Goal: Task Accomplishment & Management: Use online tool/utility

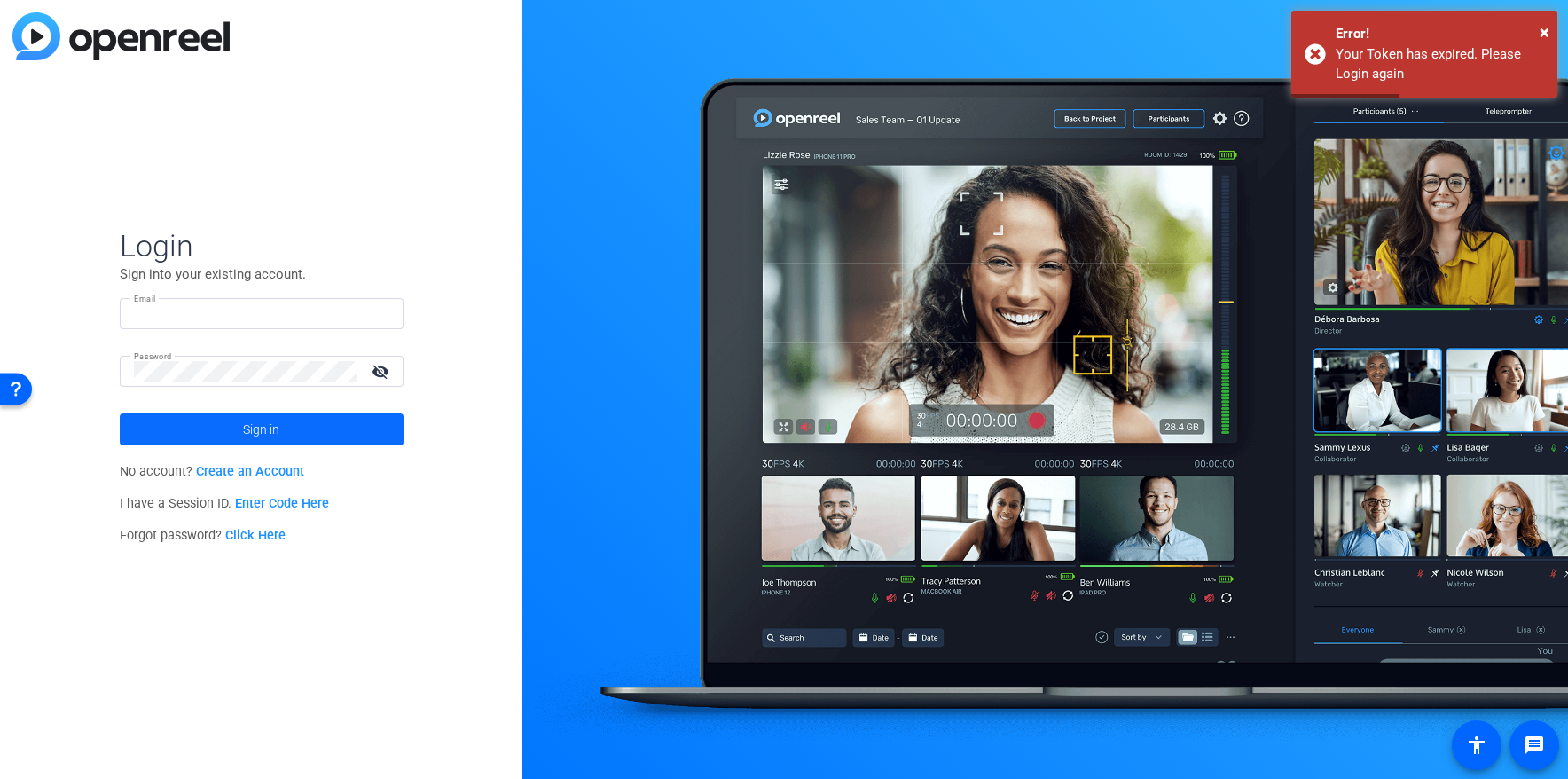
type input "[EMAIL_ADDRESS][DOMAIN_NAME]"
click at [272, 428] on span "Sign in" at bounding box center [260, 428] width 36 height 44
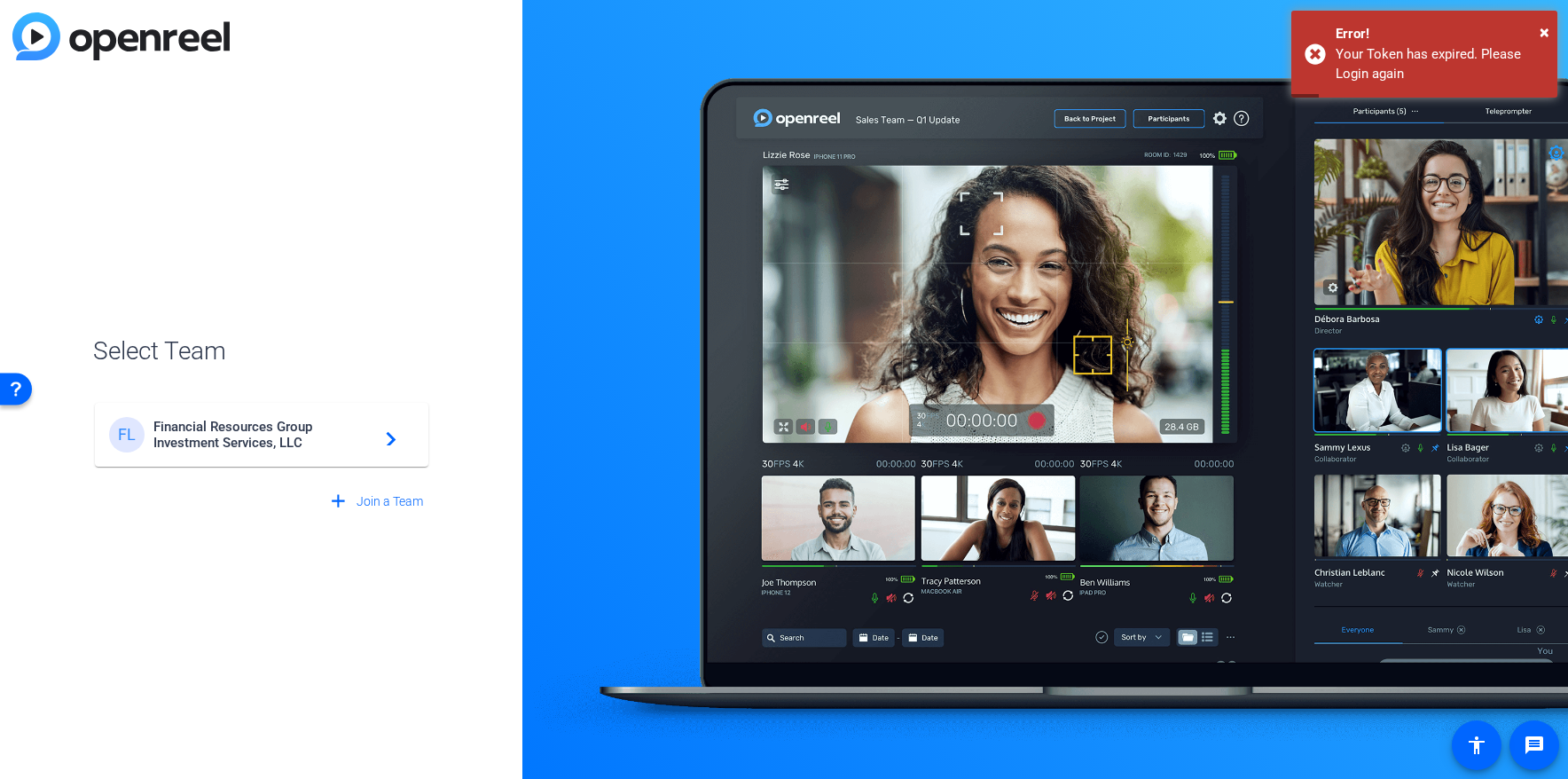
click at [271, 429] on span "Financial Resources Group Investment Services, LLC" at bounding box center [263, 434] width 221 height 32
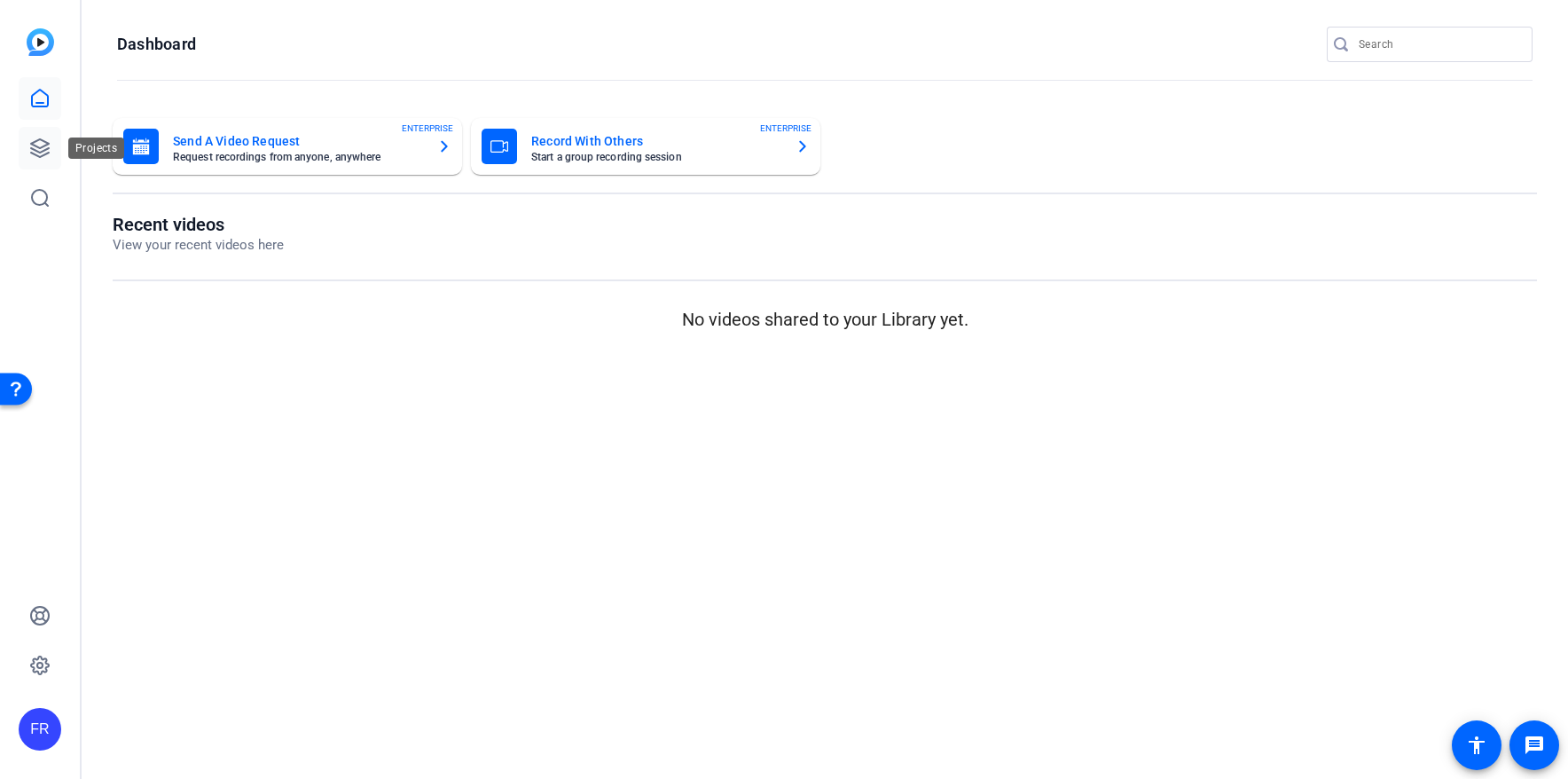
click at [39, 144] on icon at bounding box center [40, 148] width 21 height 21
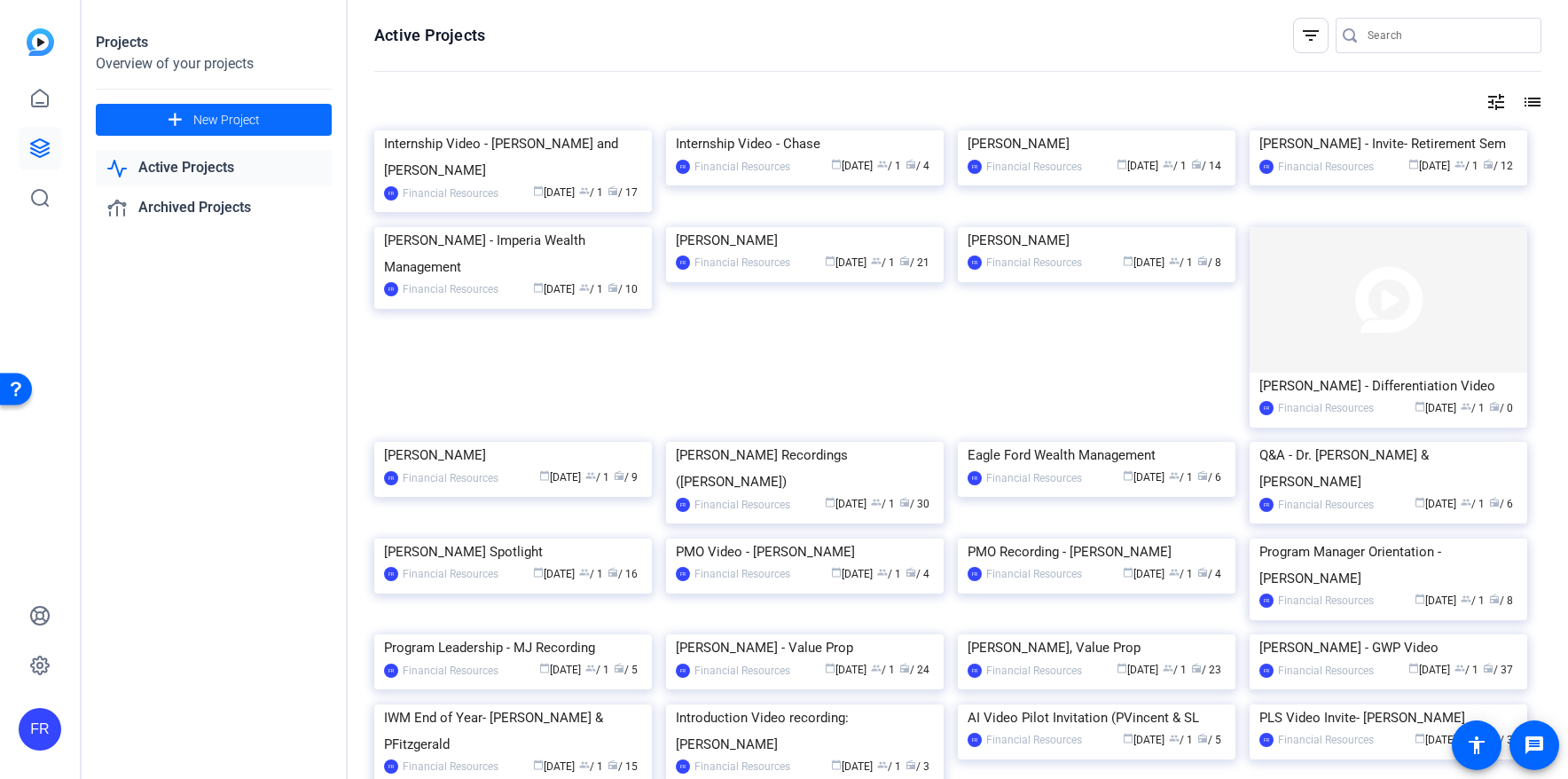
click at [185, 118] on mat-icon "add" at bounding box center [175, 120] width 22 height 22
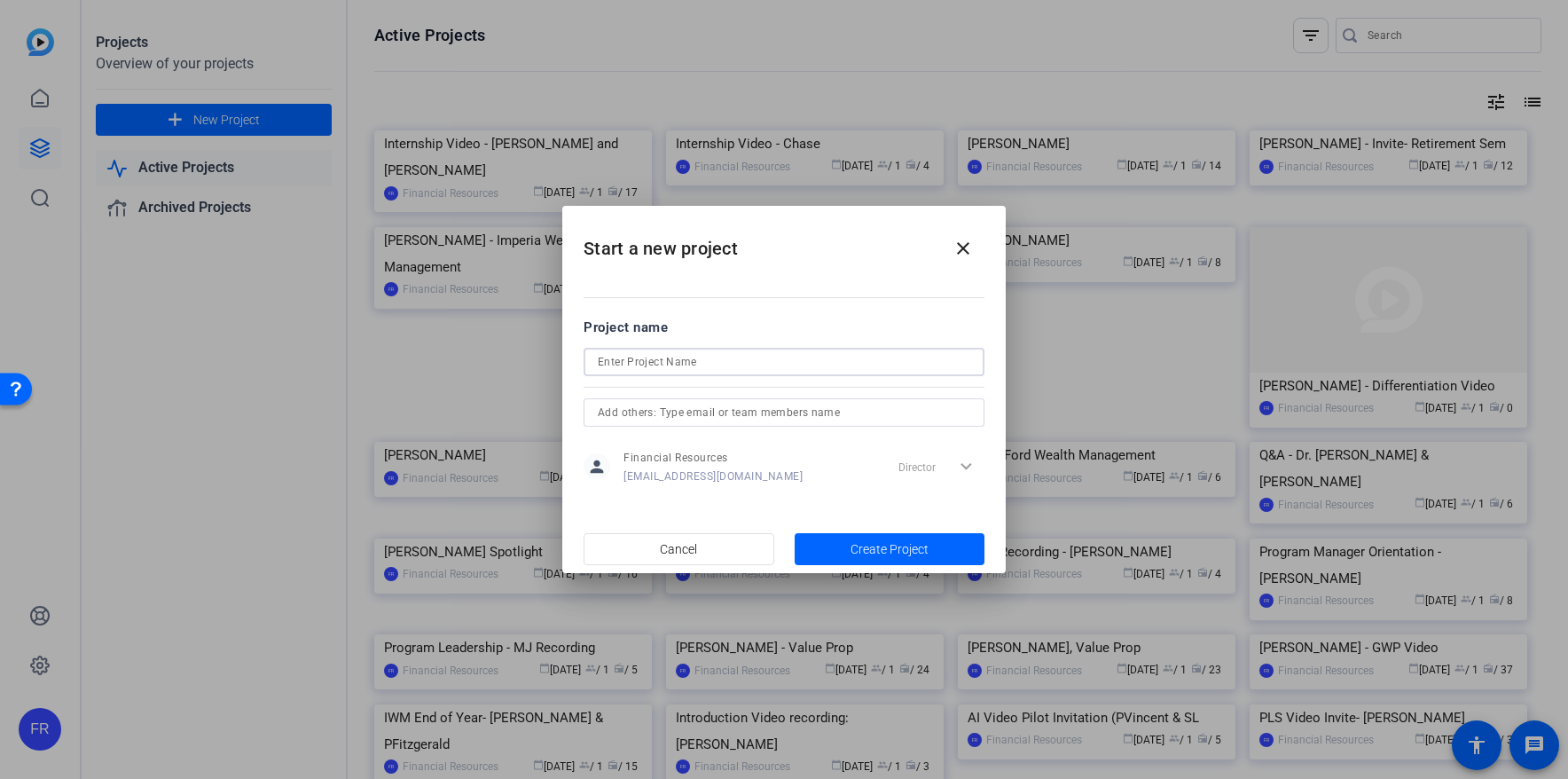
click at [620, 355] on input at bounding box center [784, 362] width 372 height 21
type input "Frandsen Advisors"
click at [903, 551] on span "Create Project" at bounding box center [889, 549] width 78 height 19
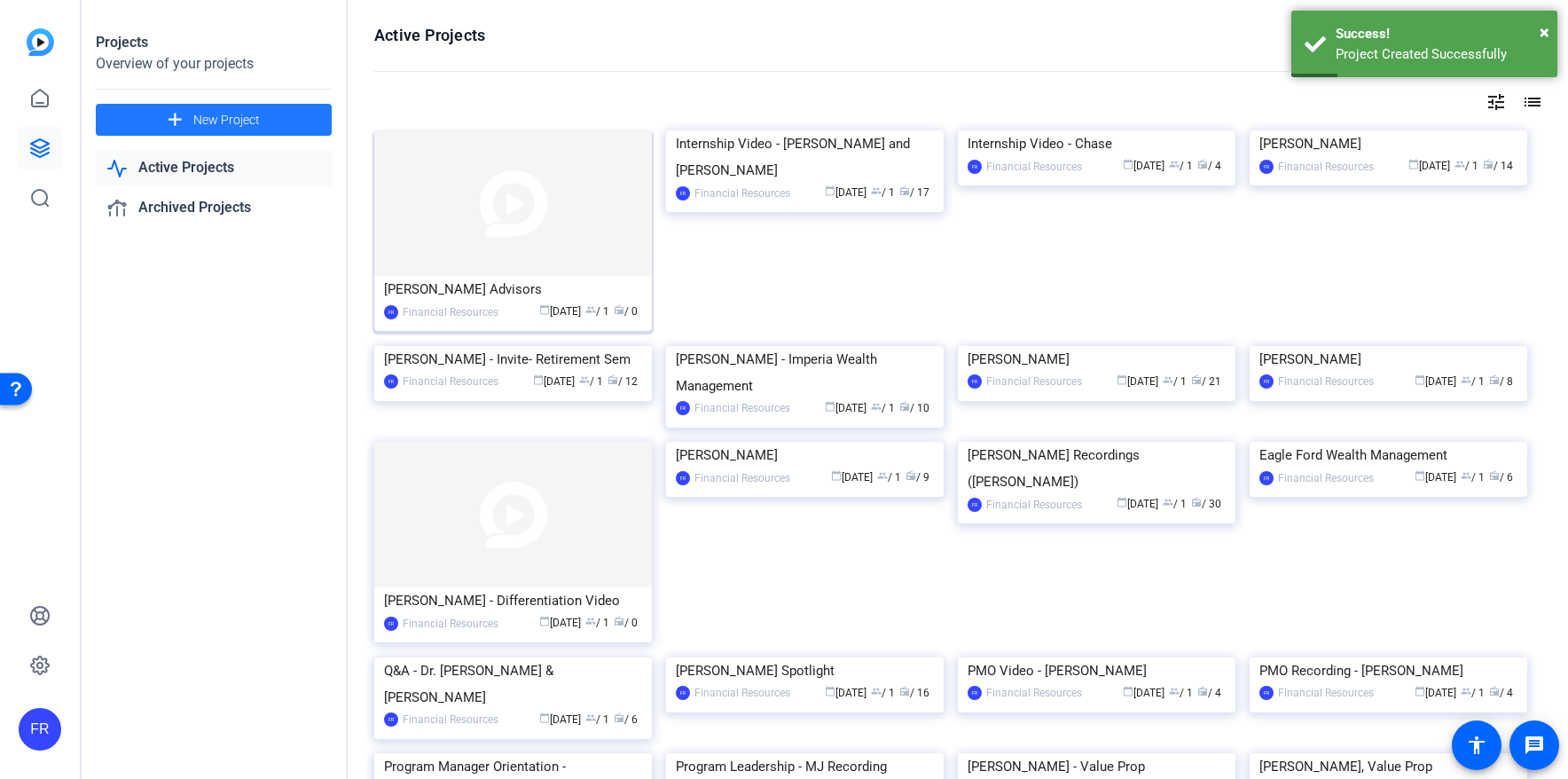
click at [504, 217] on img at bounding box center [513, 203] width 278 height 145
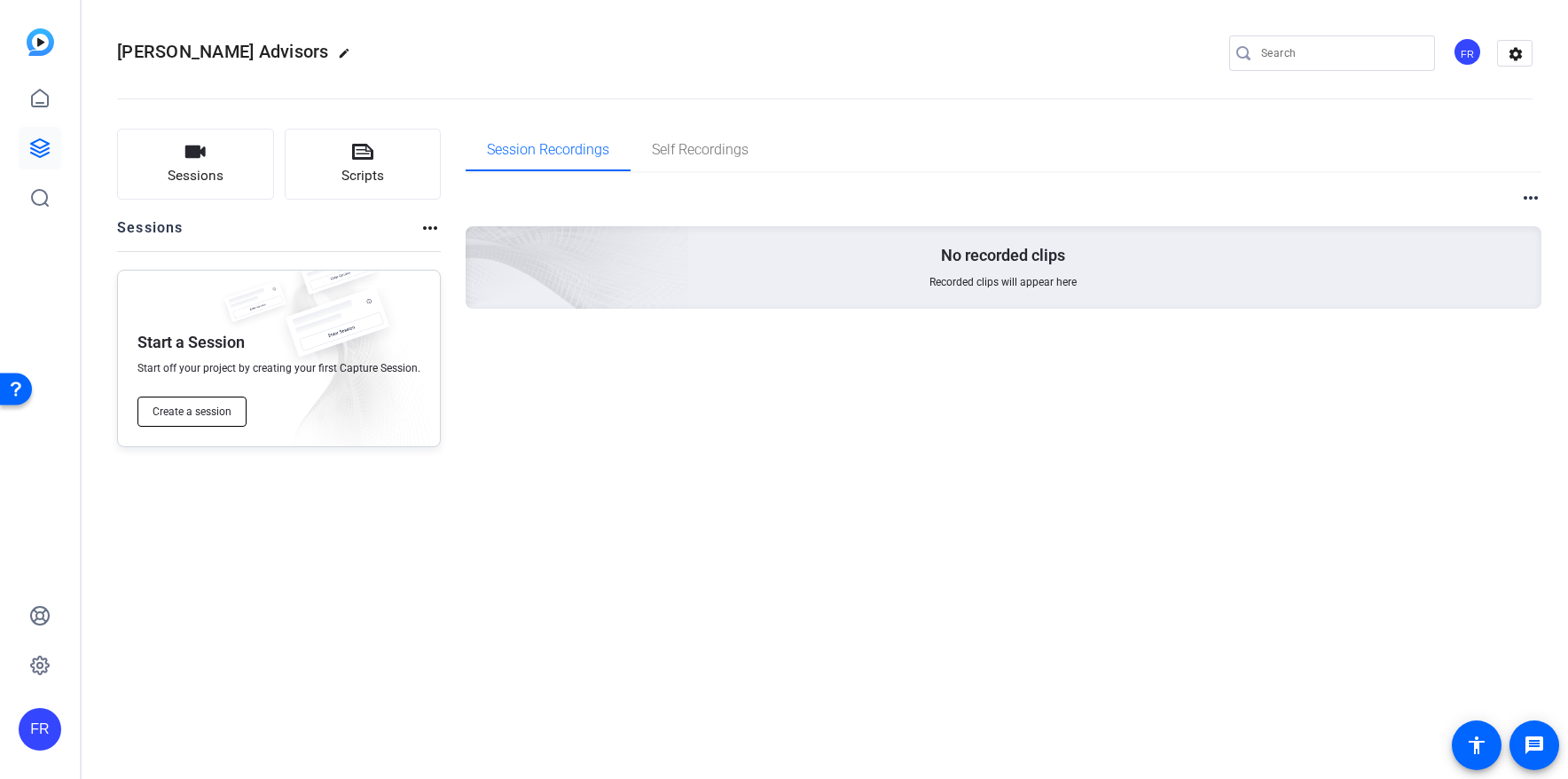
click at [172, 409] on span "Create a session" at bounding box center [191, 411] width 79 height 15
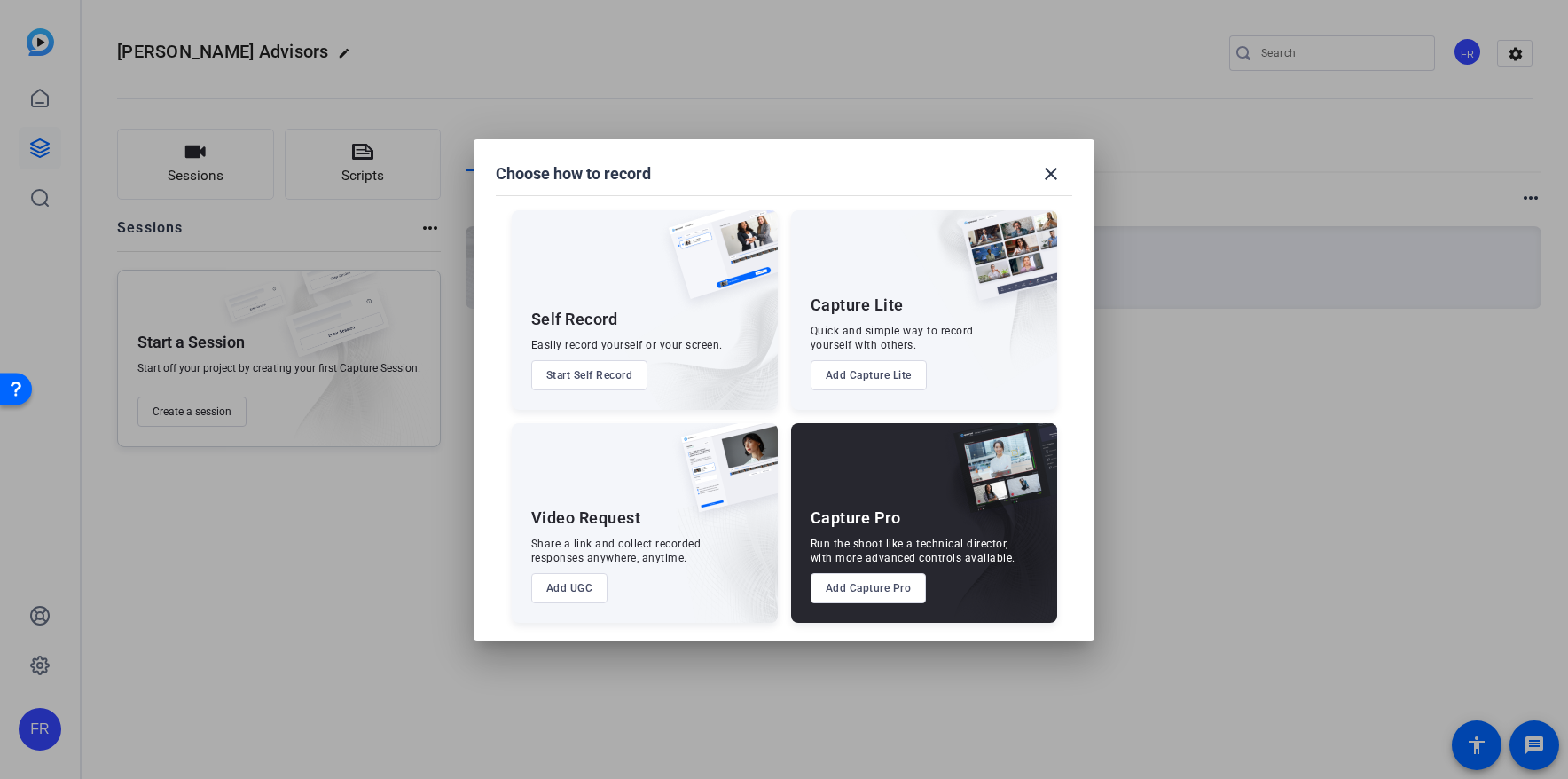
click at [867, 595] on button "Add Capture Pro" at bounding box center [868, 588] width 116 height 30
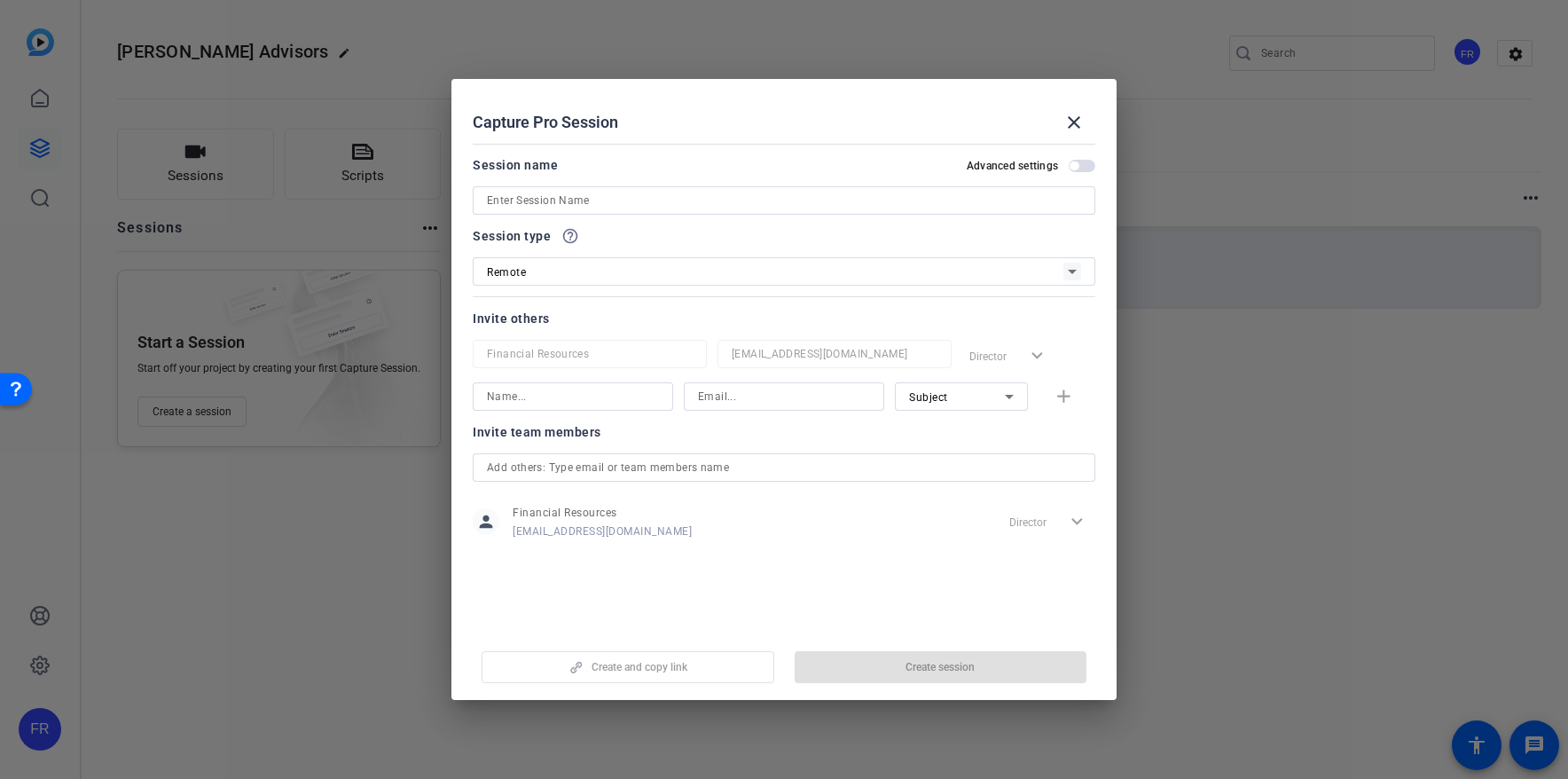
click at [529, 196] on input at bounding box center [783, 201] width 594 height 21
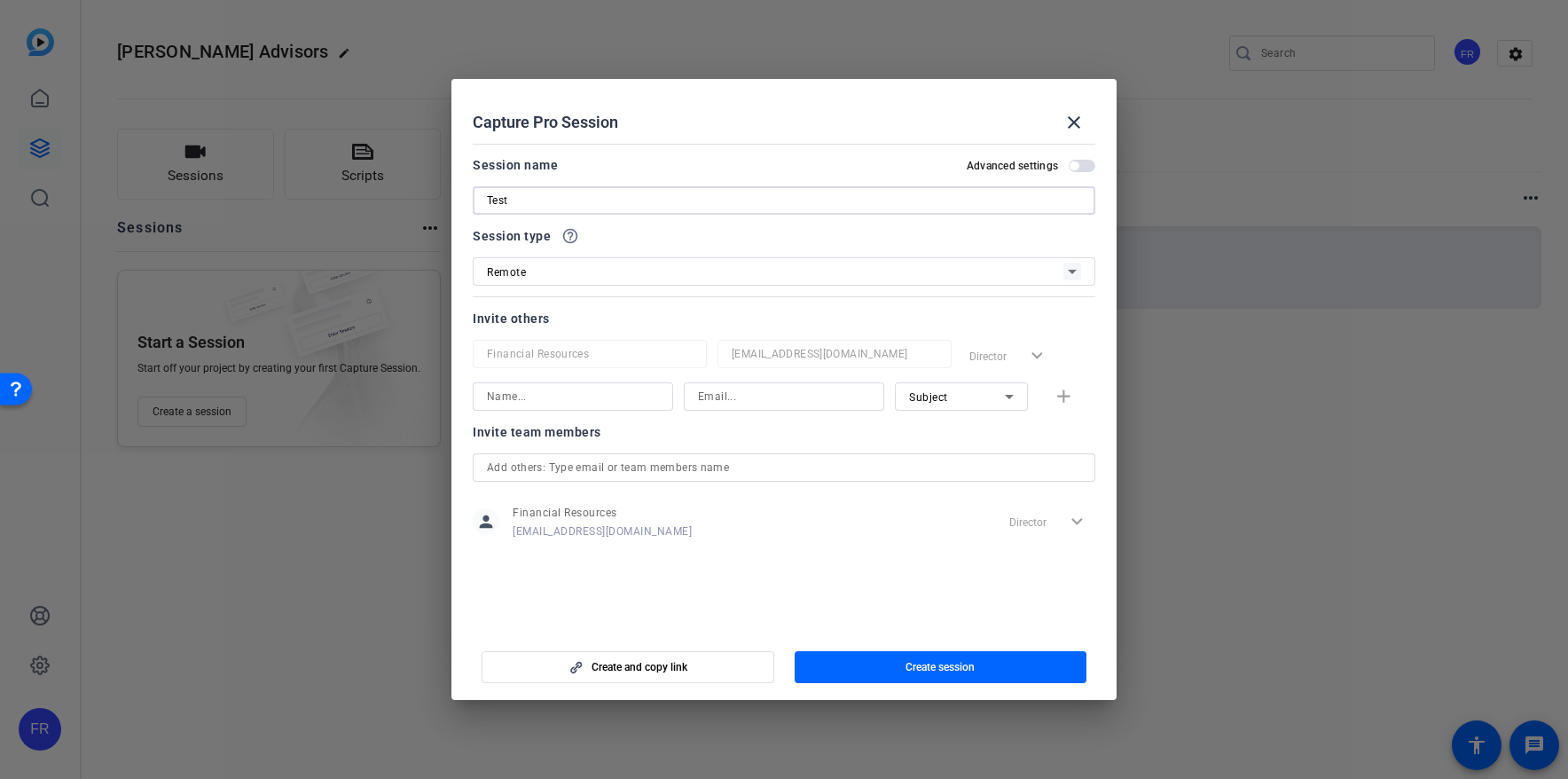
drag, startPoint x: 523, startPoint y: 200, endPoint x: 487, endPoint y: 205, distance: 36.3
click at [487, 205] on input "Test" at bounding box center [783, 201] width 594 height 21
type input "[PERSON_NAME] [PERSON_NAME] Advisor"
click at [906, 667] on span "Create session" at bounding box center [940, 667] width 69 height 15
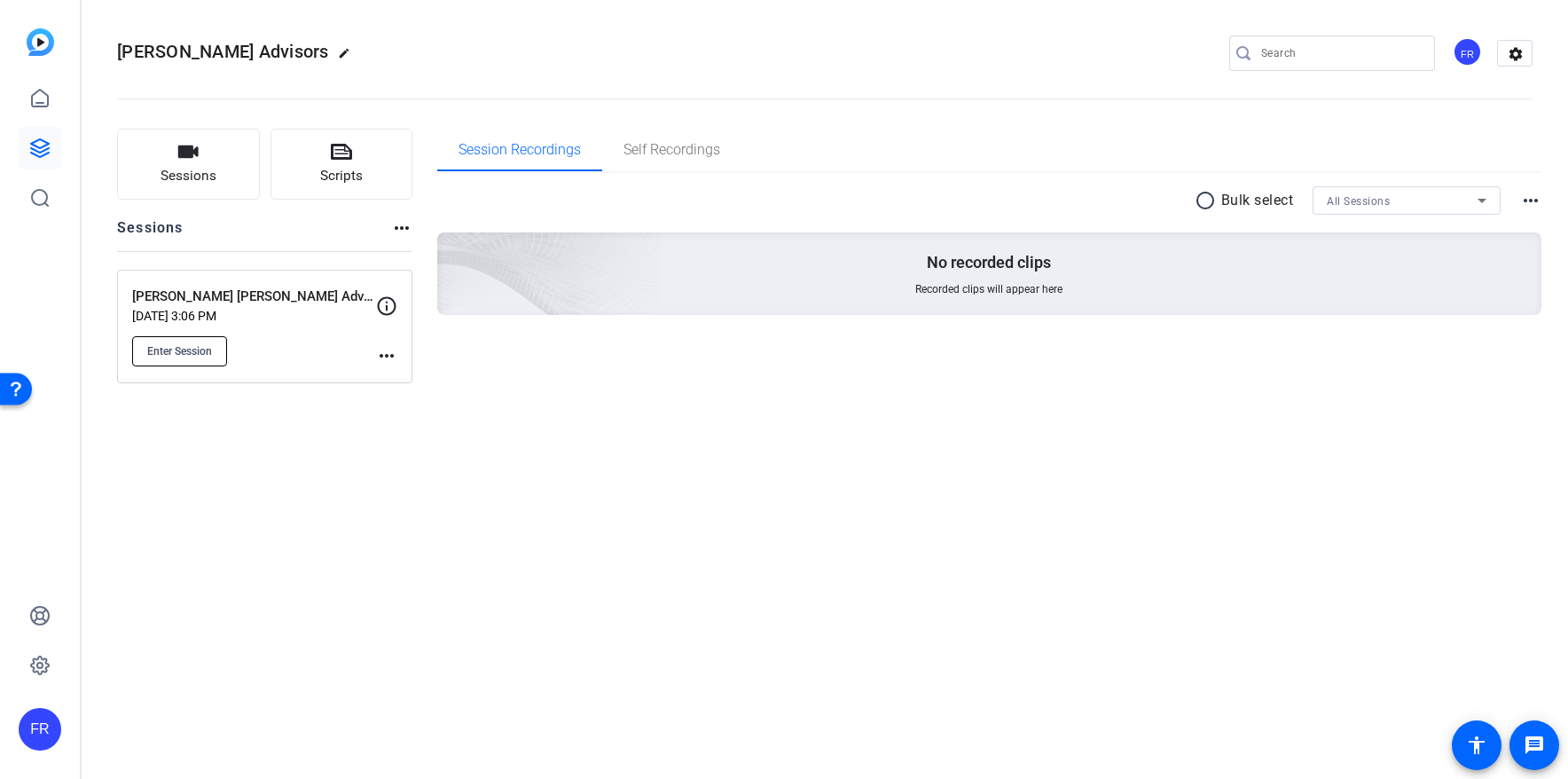
click at [195, 344] on span "Enter Session" at bounding box center [179, 351] width 64 height 15
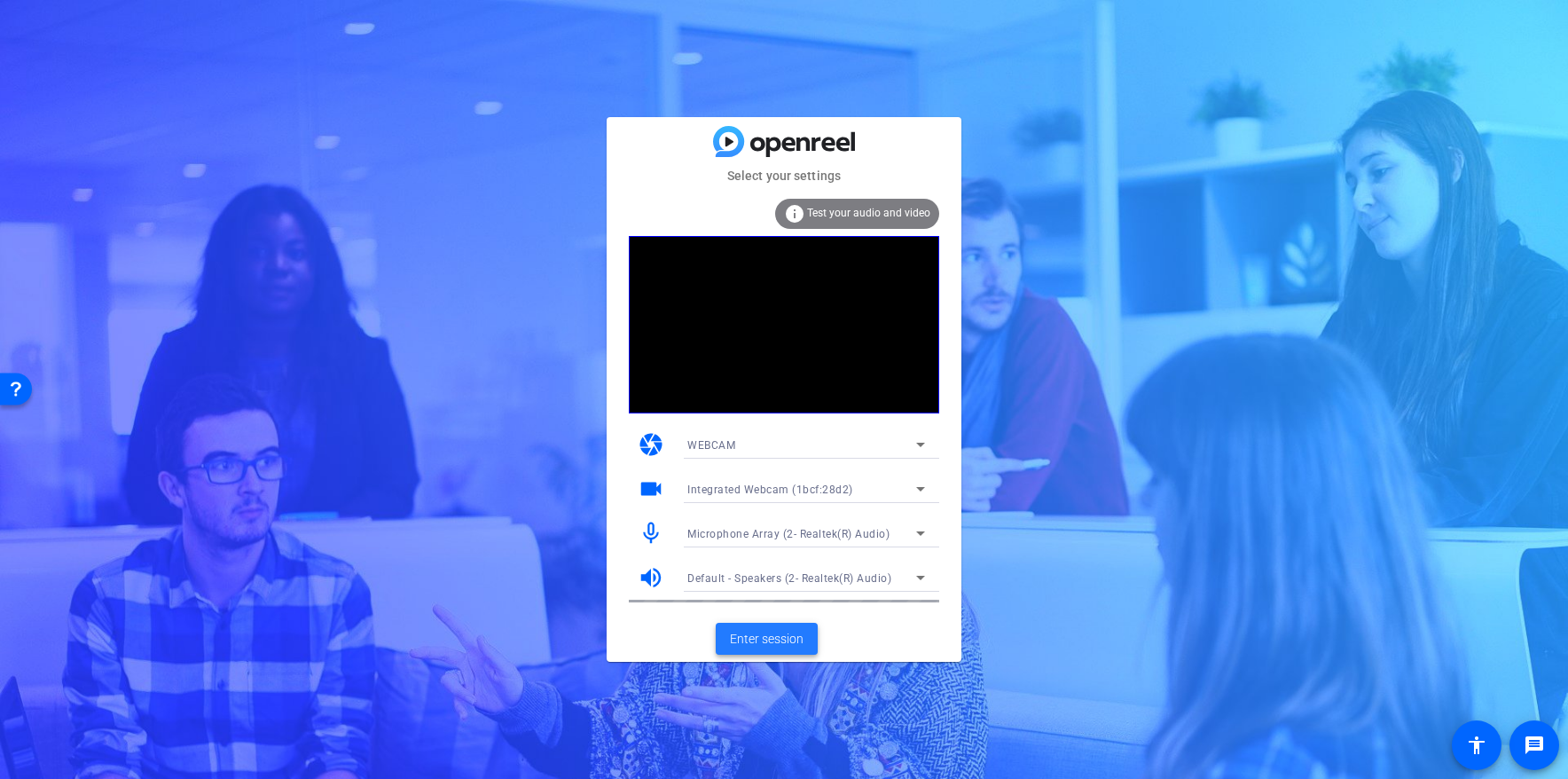
click at [769, 636] on span "Enter session" at bounding box center [766, 639] width 73 height 19
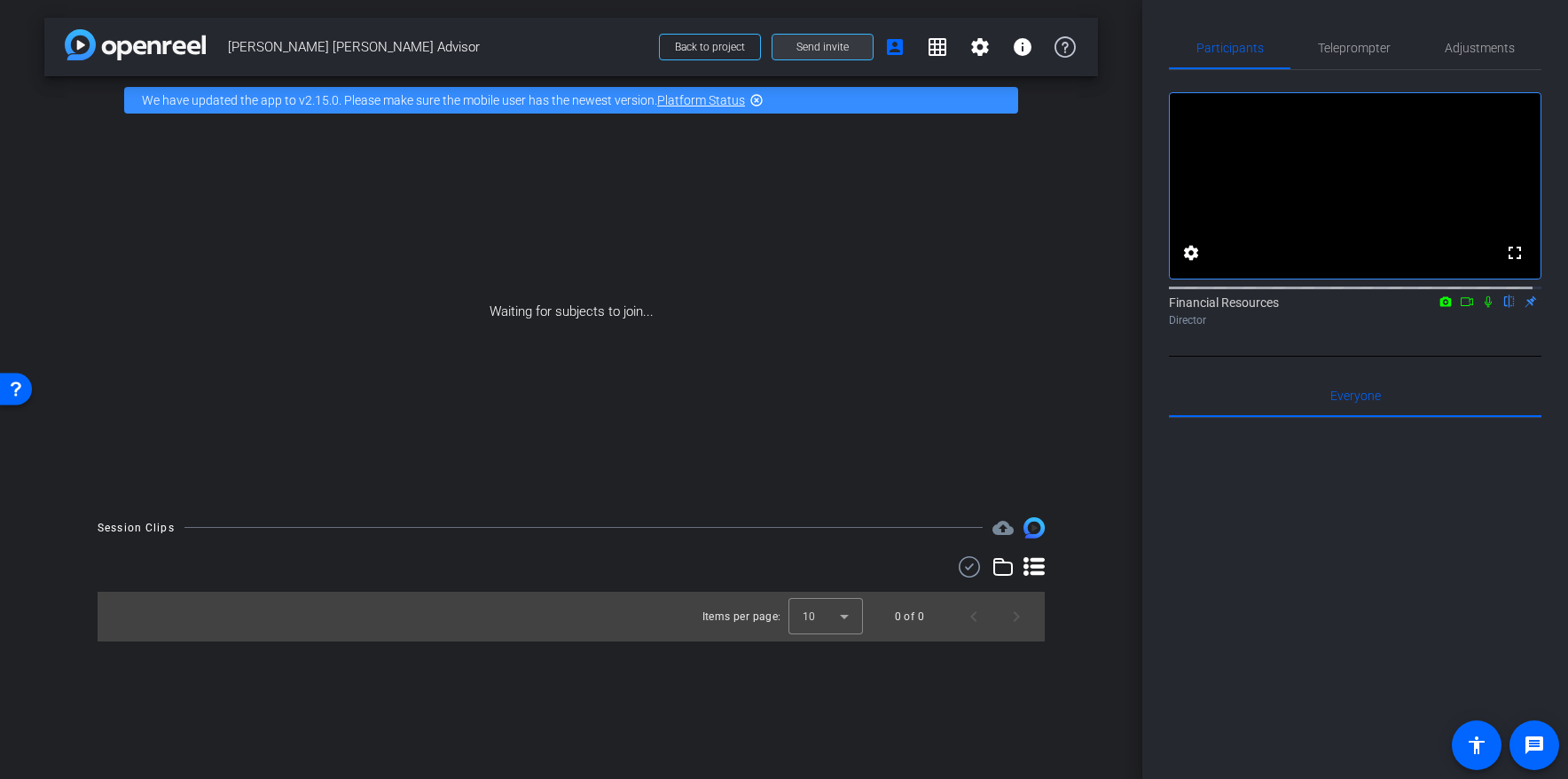
click at [820, 39] on span at bounding box center [822, 47] width 100 height 43
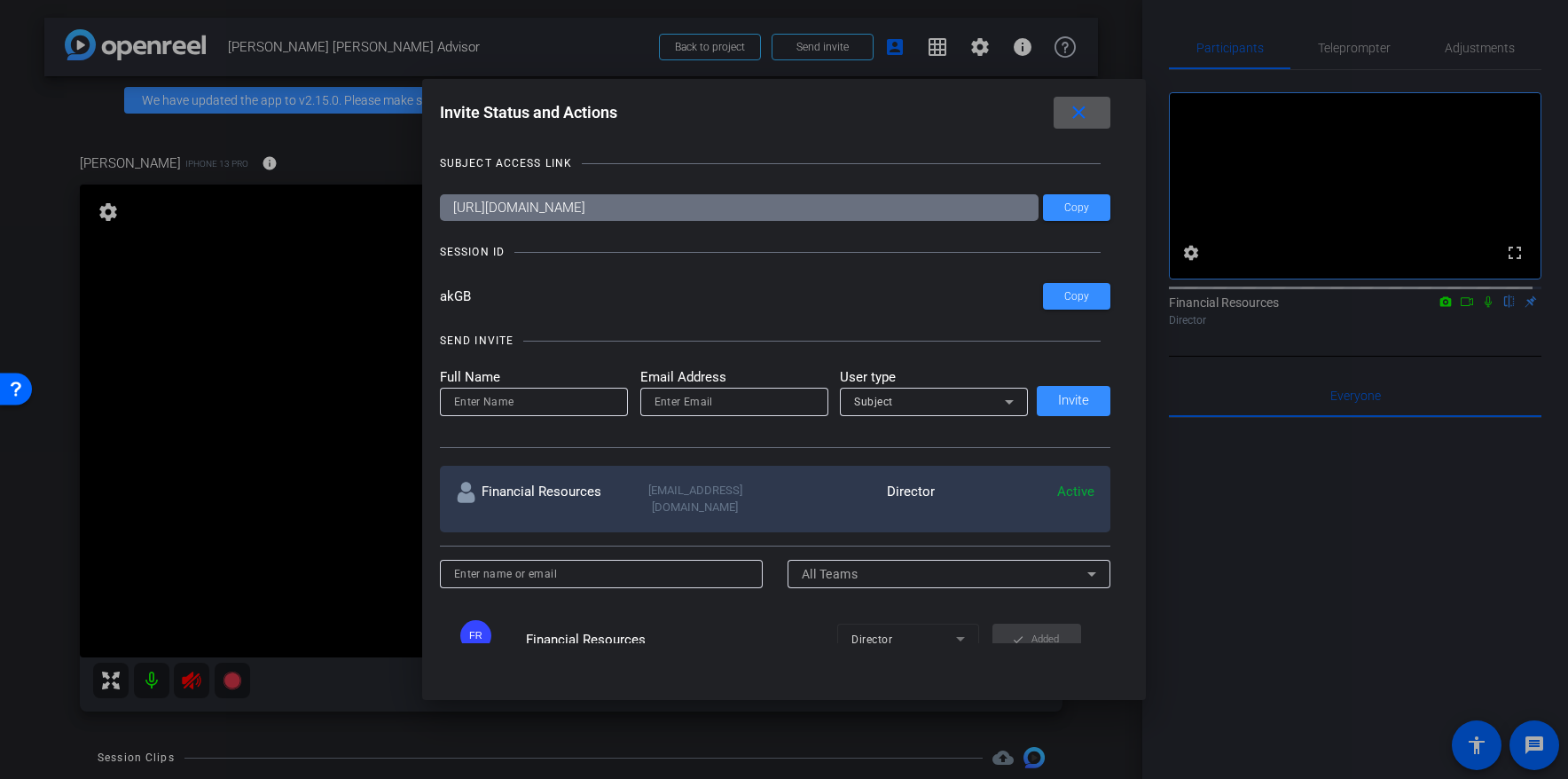
click at [966, 44] on div at bounding box center [784, 389] width 1568 height 779
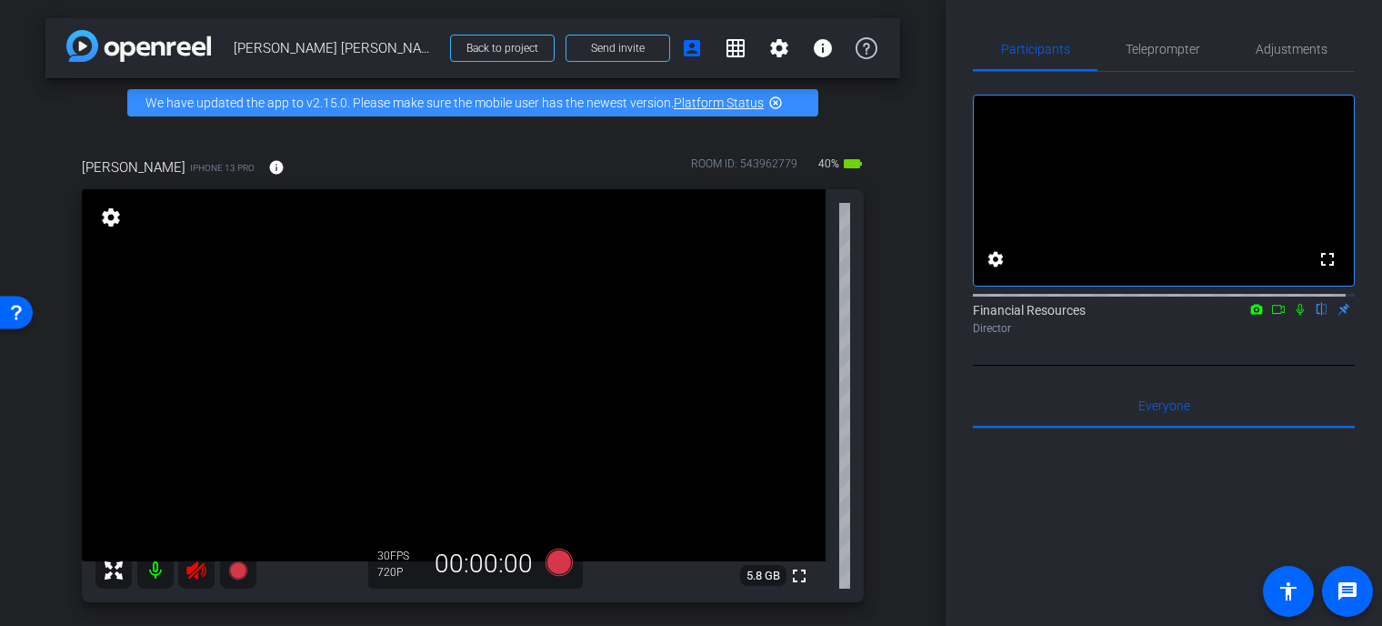
click at [152, 565] on mat-icon at bounding box center [155, 570] width 36 height 36
click at [1174, 54] on span "Teleprompter" at bounding box center [1163, 49] width 75 height 13
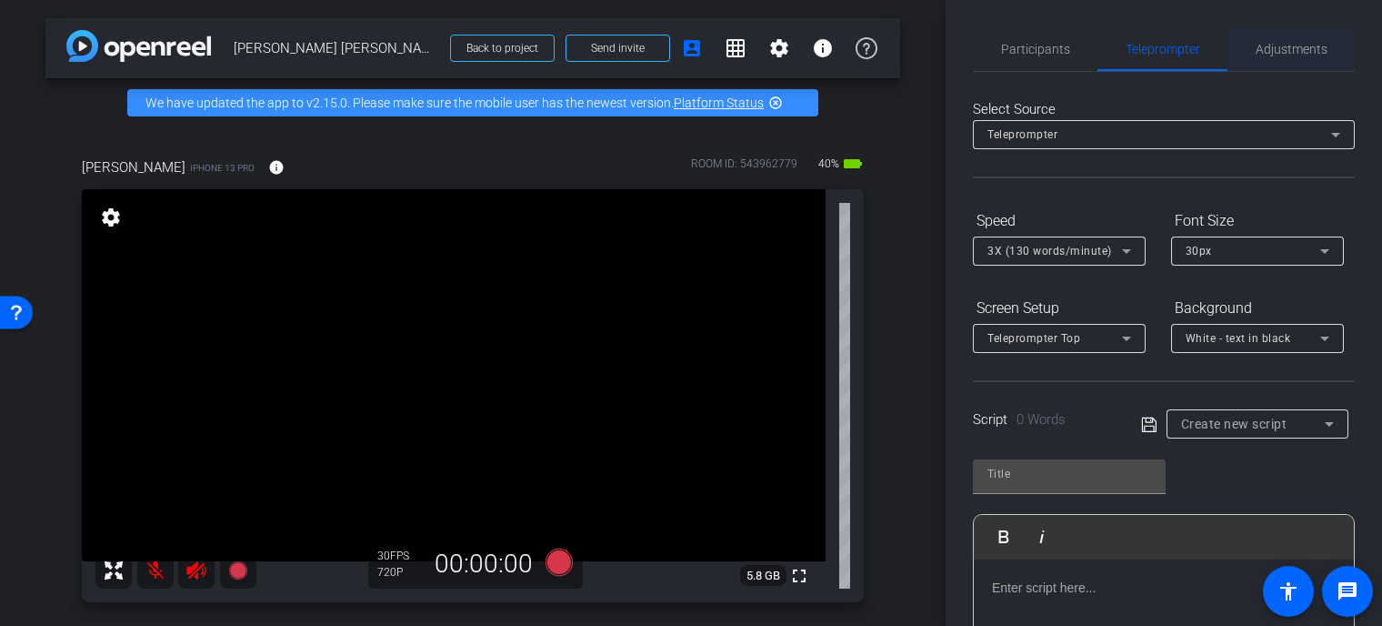
click at [1288, 49] on span "Adjustments" at bounding box center [1292, 49] width 72 height 13
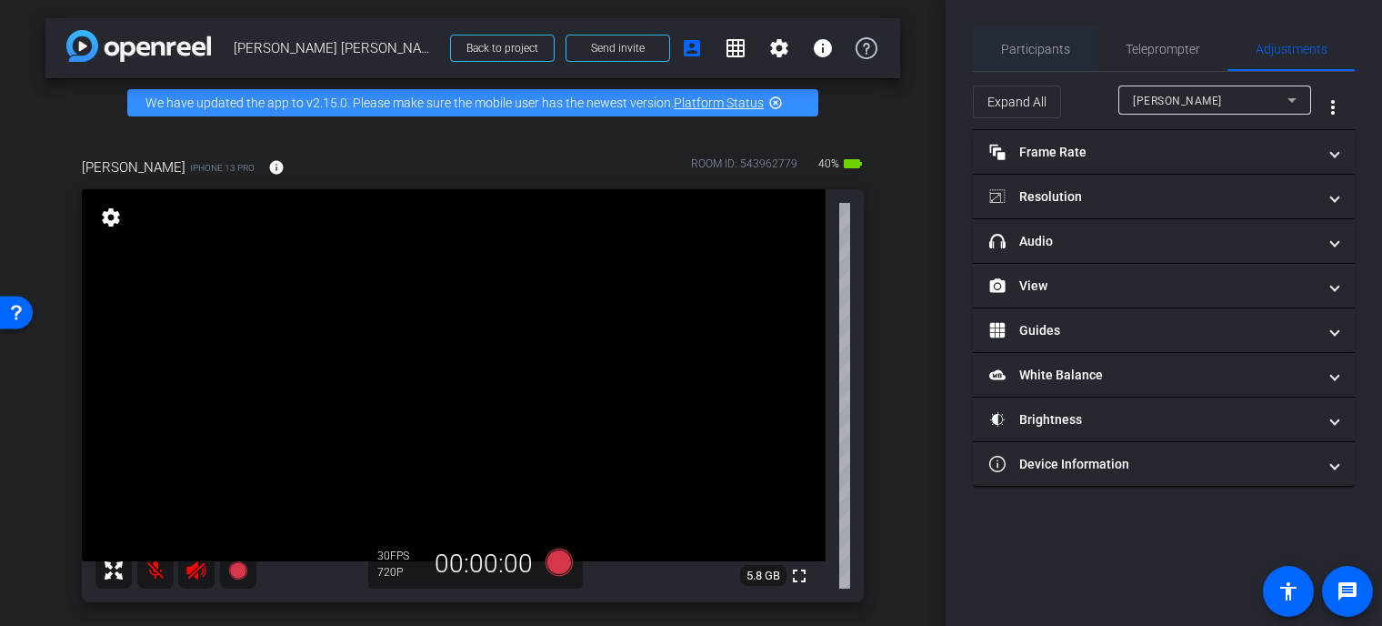
click at [1047, 54] on span "Participants" at bounding box center [1035, 49] width 69 height 13
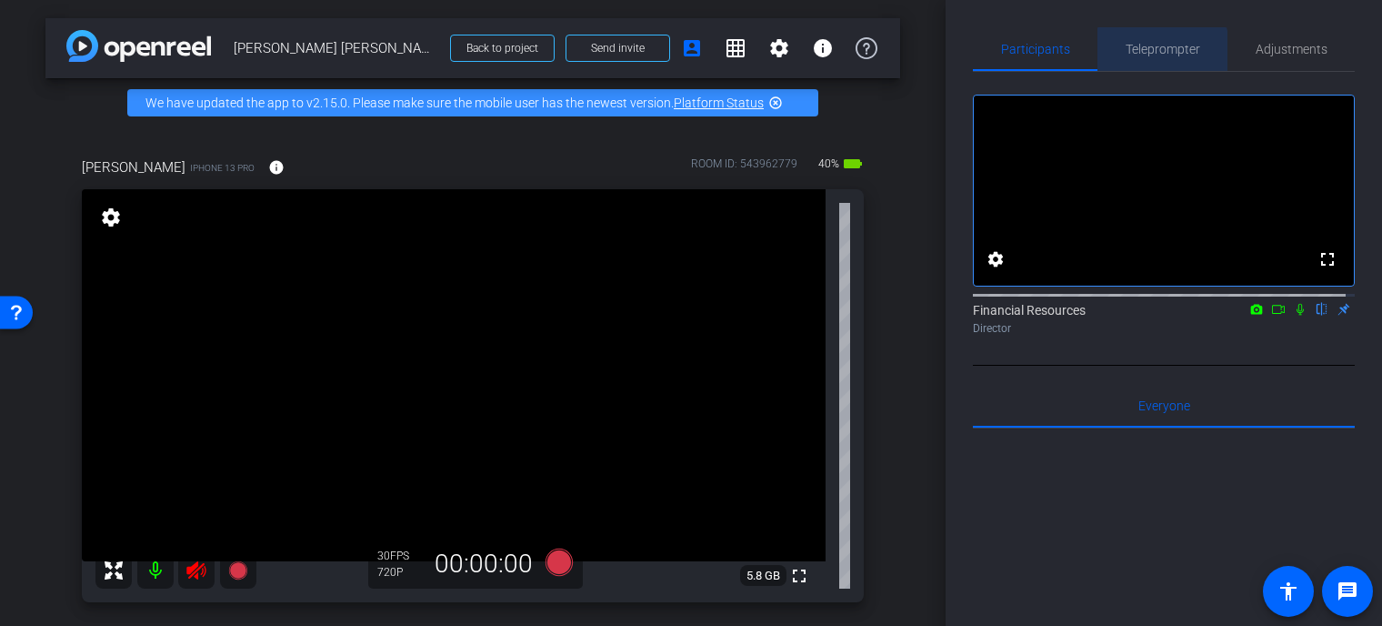
click at [1158, 55] on span "Teleprompter" at bounding box center [1163, 49] width 75 height 13
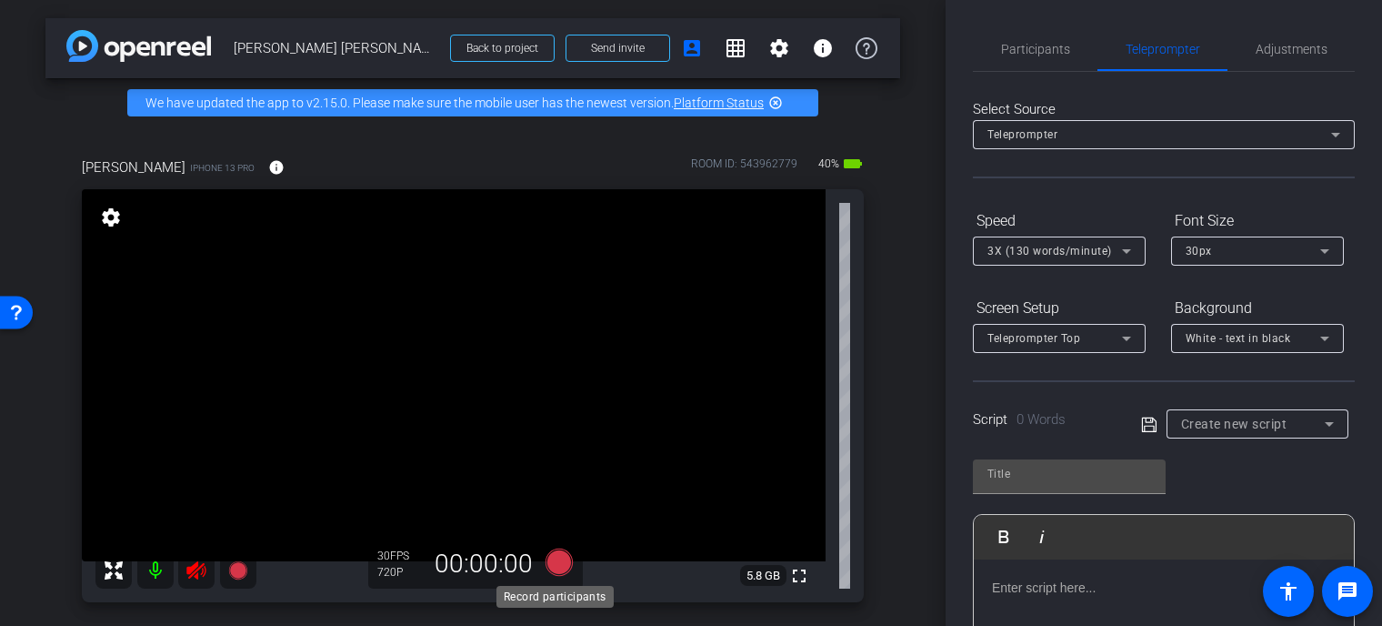
click at [558, 567] on icon at bounding box center [559, 561] width 27 height 27
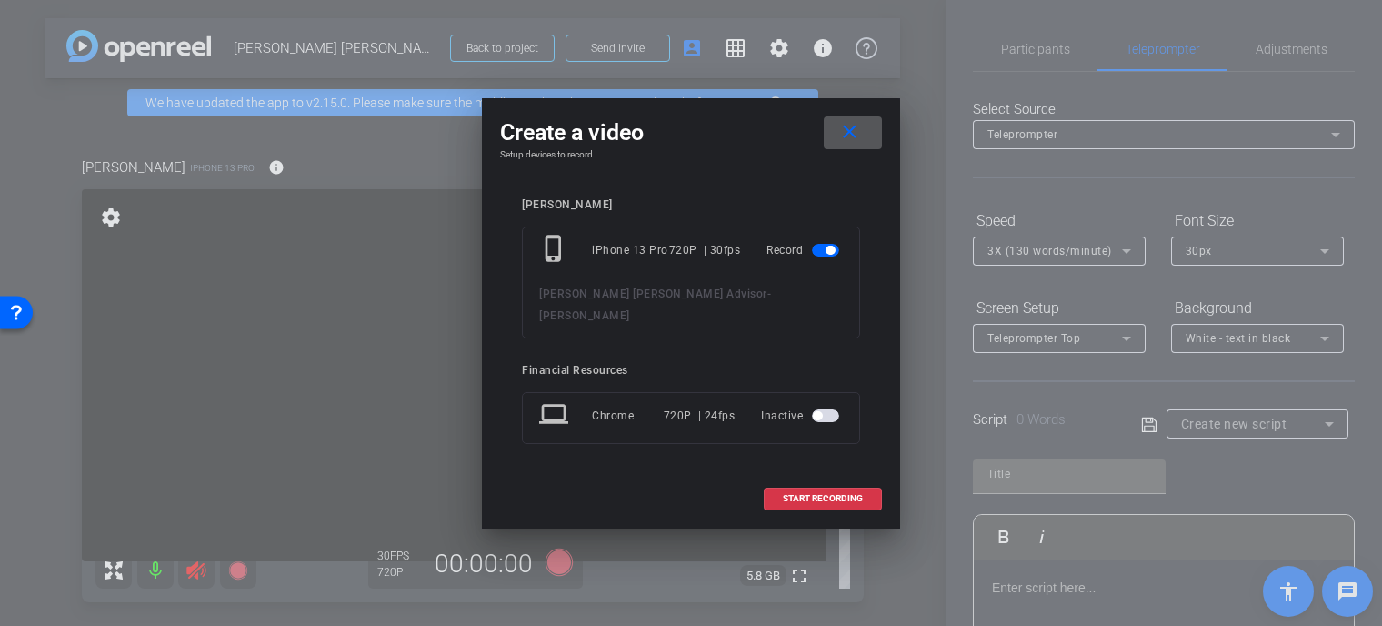
click at [856, 144] on mat-icon "close" at bounding box center [850, 132] width 23 height 23
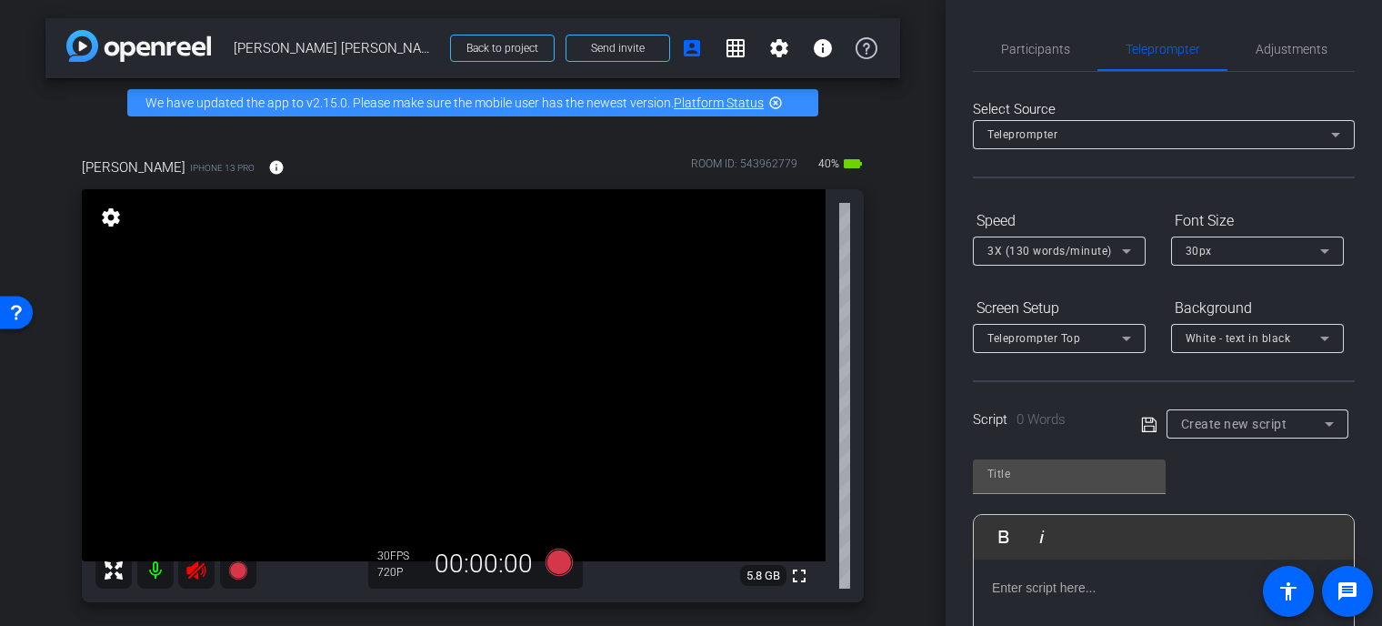
click at [156, 570] on mat-icon at bounding box center [155, 570] width 36 height 36
click at [909, 294] on div "arrow_back [PERSON_NAME] [PERSON_NAME] Advisor Back to project Send invite acco…" at bounding box center [473, 313] width 946 height 626
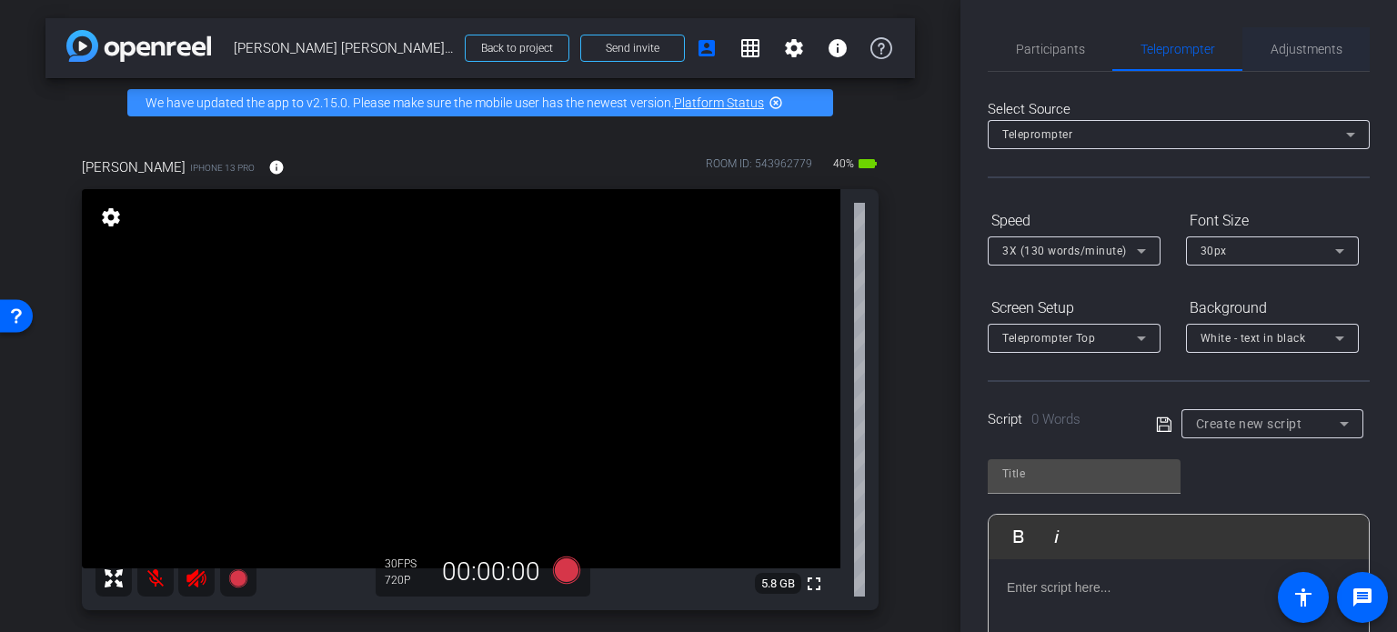
click at [1261, 47] on div "Adjustments" at bounding box center [1305, 49] width 127 height 44
